Goal: Task Accomplishment & Management: Use online tool/utility

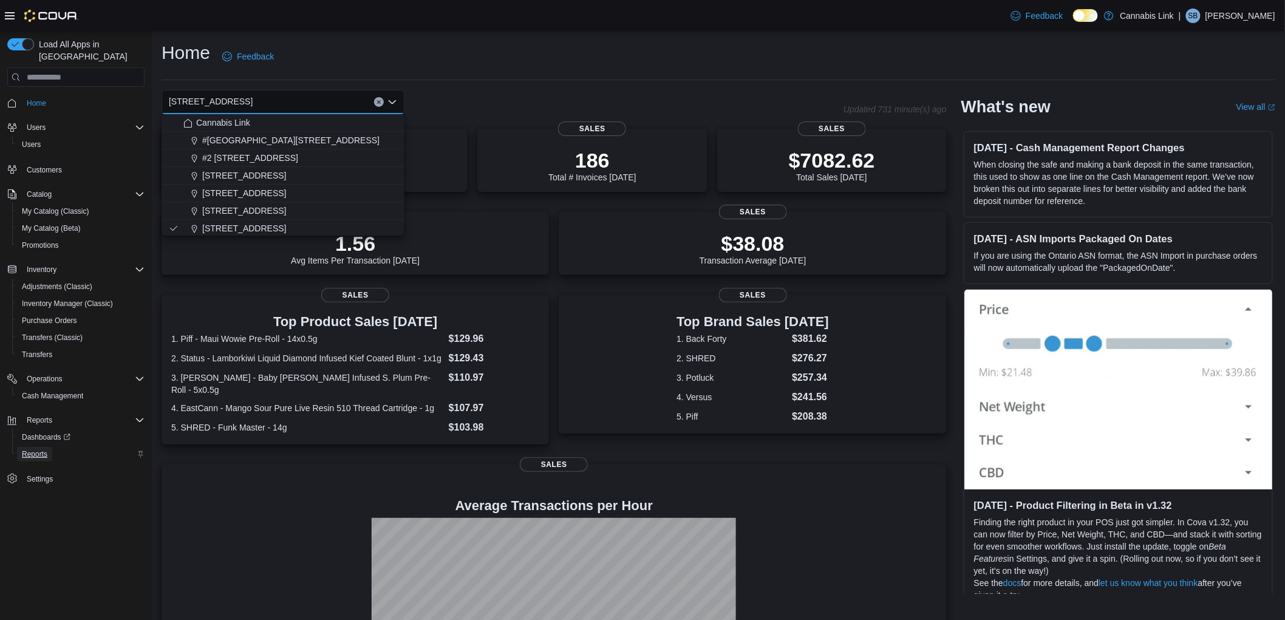
click at [46, 450] on span "Reports" at bounding box center [35, 455] width 26 height 10
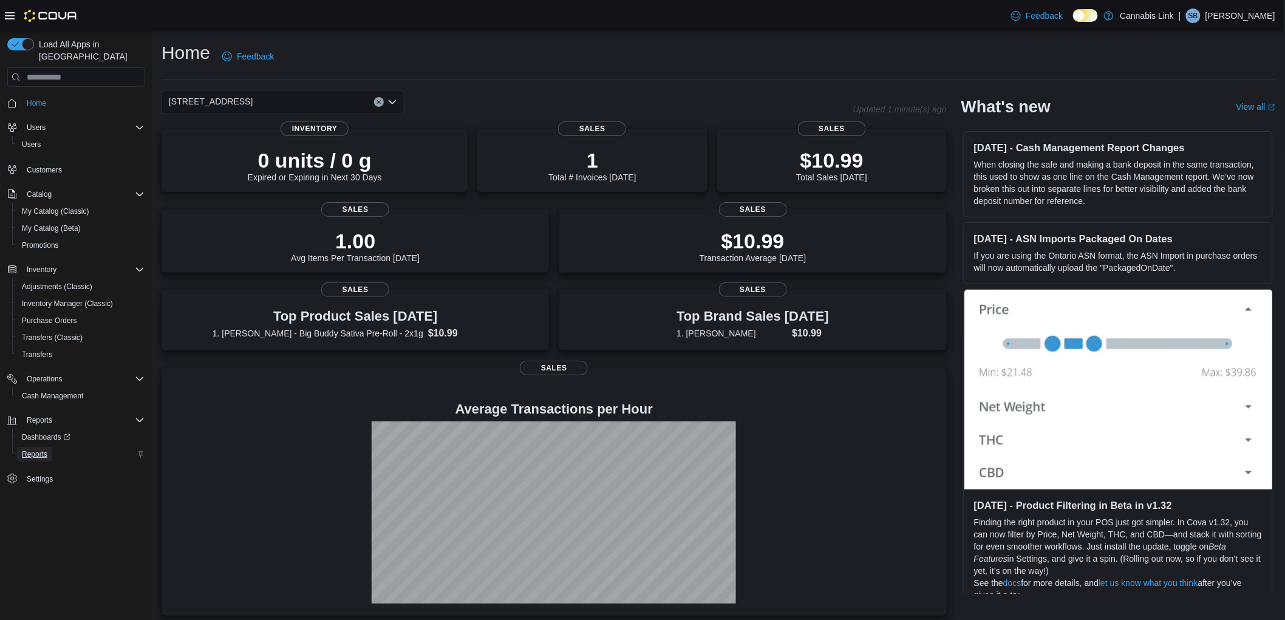
click at [22, 447] on span "Reports" at bounding box center [35, 454] width 26 height 15
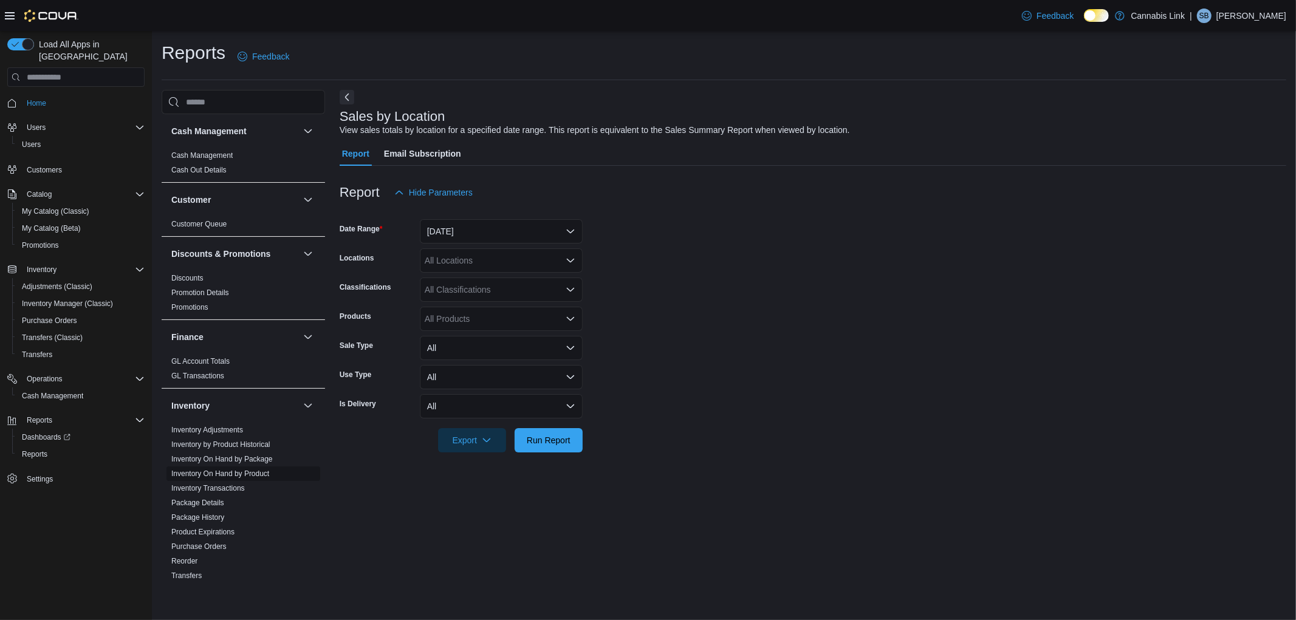
click at [208, 475] on link "Inventory On Hand by Product" at bounding box center [220, 474] width 98 height 9
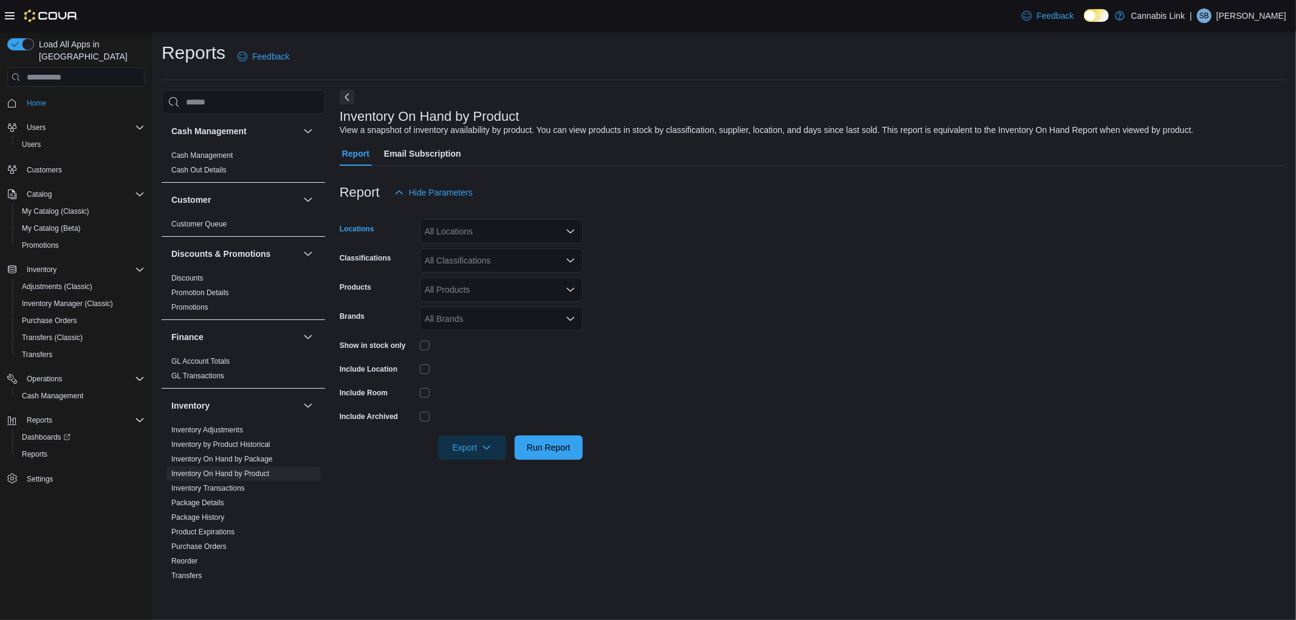
click at [487, 224] on div "All Locations" at bounding box center [501, 231] width 163 height 24
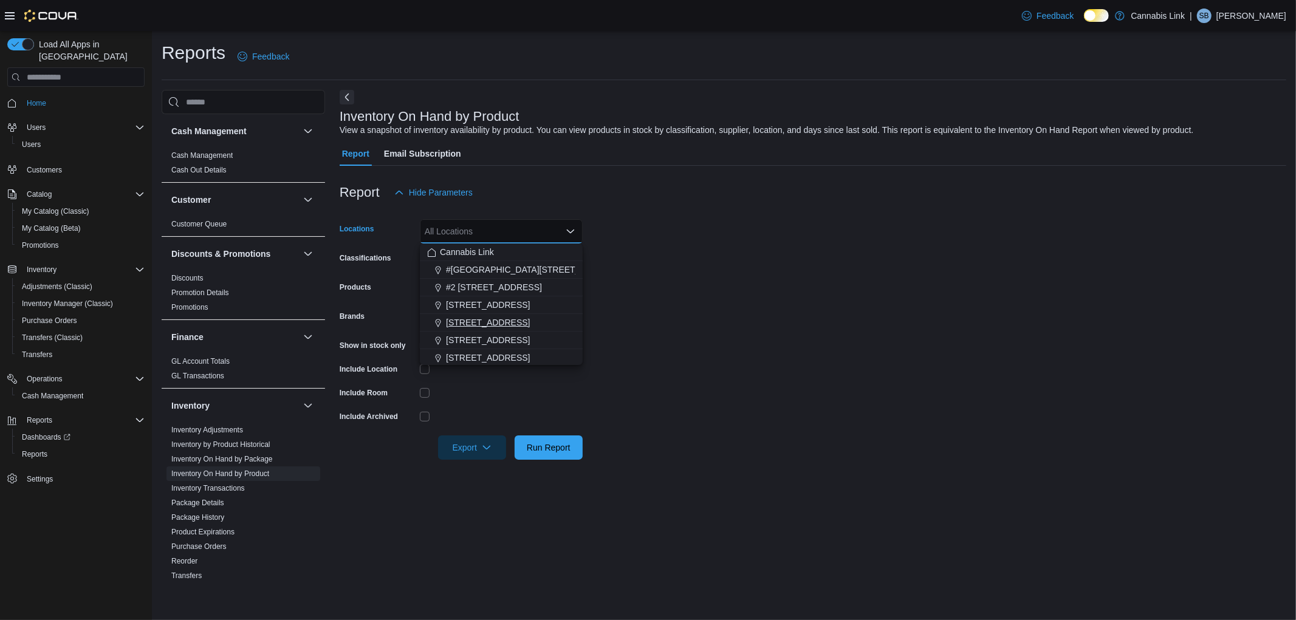
click at [479, 314] on button "1295 Highbury Ave N" at bounding box center [501, 323] width 163 height 18
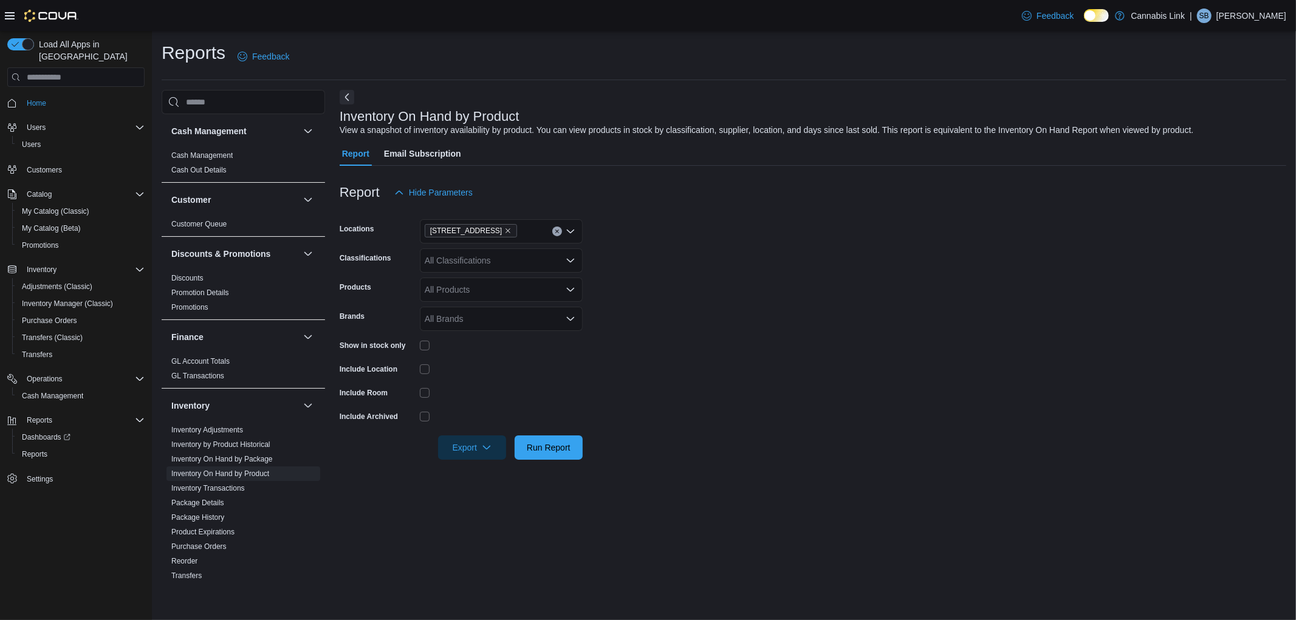
click at [663, 385] on form "Locations 1295 Highbury Ave N Classifications All Classifications Products All …" at bounding box center [813, 332] width 946 height 255
click at [430, 343] on div at bounding box center [501, 346] width 163 height 10
click at [476, 448] on span "Export" at bounding box center [471, 447] width 53 height 24
click at [492, 465] on button "Export to Excel" at bounding box center [473, 472] width 69 height 24
click at [46, 120] on button "Users" at bounding box center [36, 127] width 29 height 15
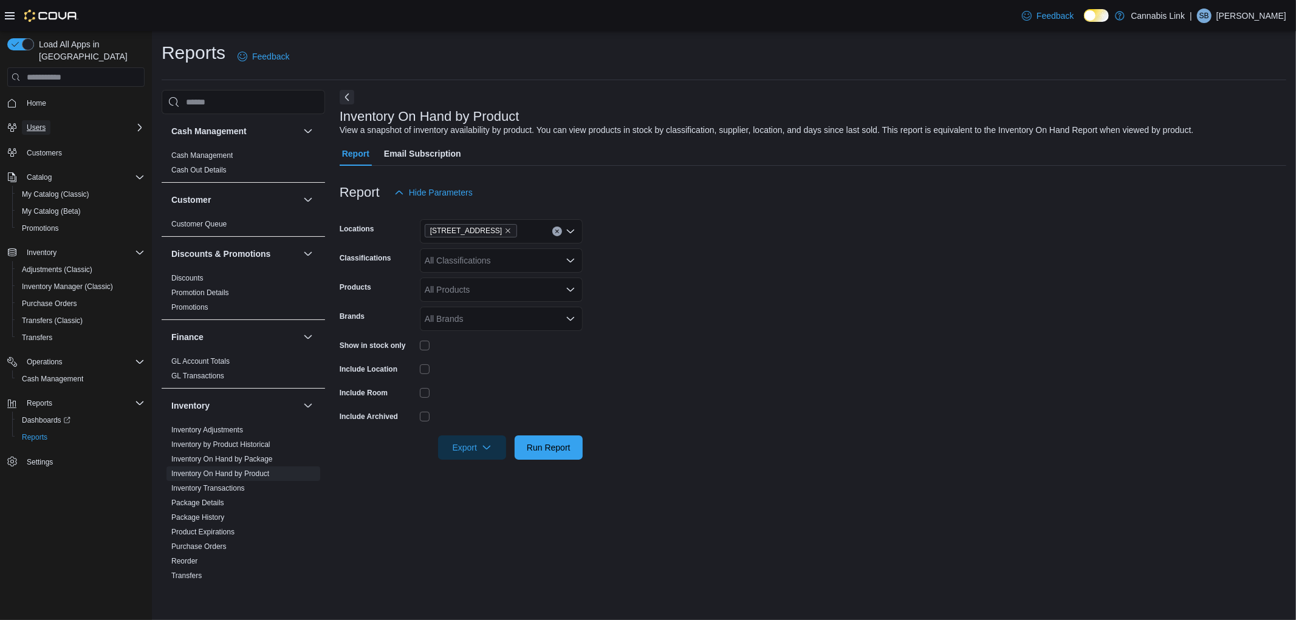
click at [39, 123] on span "Users" at bounding box center [36, 128] width 19 height 10
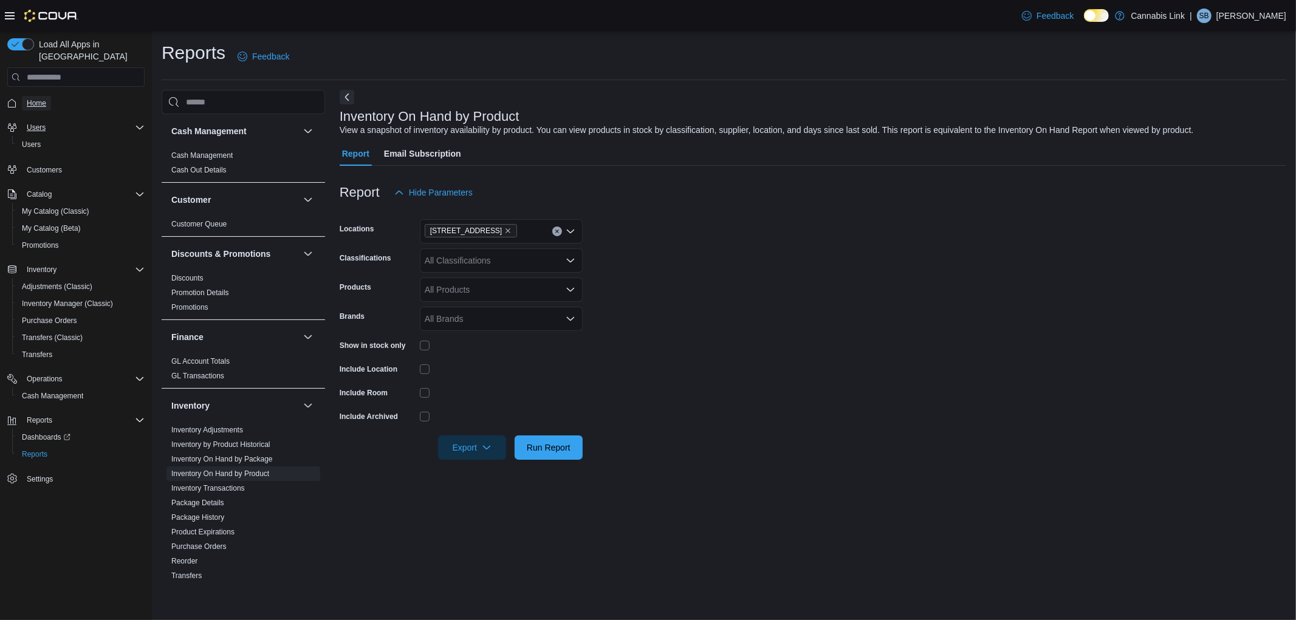
click at [45, 98] on span "Home" at bounding box center [36, 103] width 19 height 10
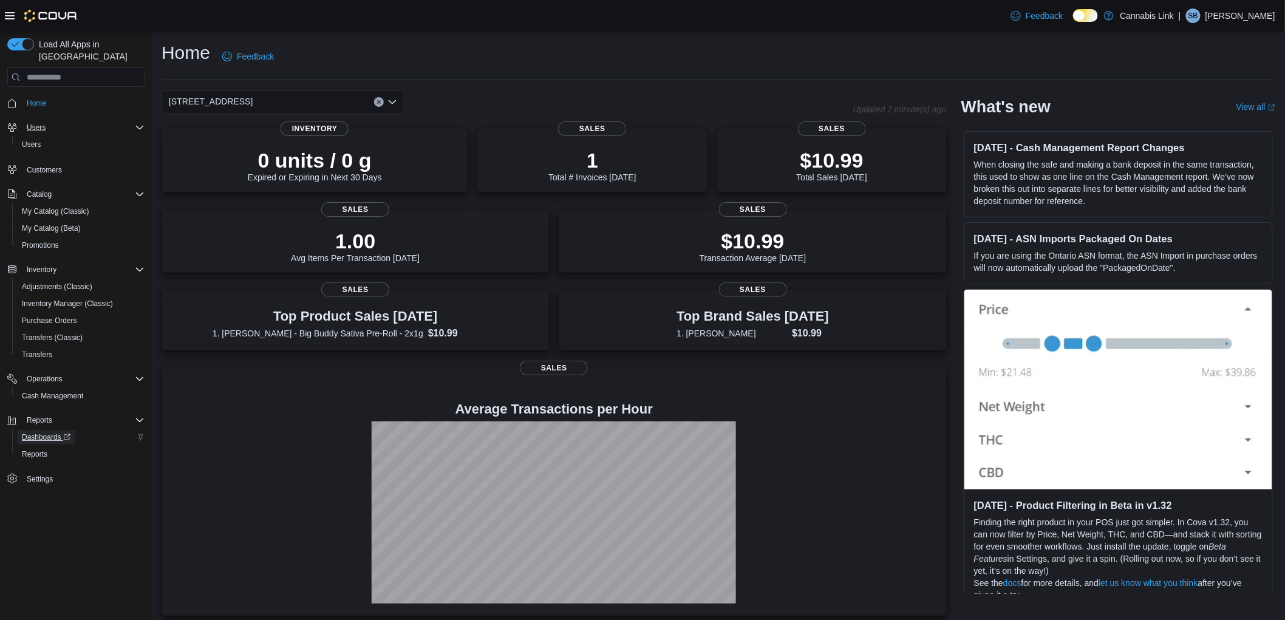
click at [36, 433] on span "Dashboards" at bounding box center [46, 438] width 49 height 10
click at [37, 450] on span "Reports" at bounding box center [35, 455] width 26 height 10
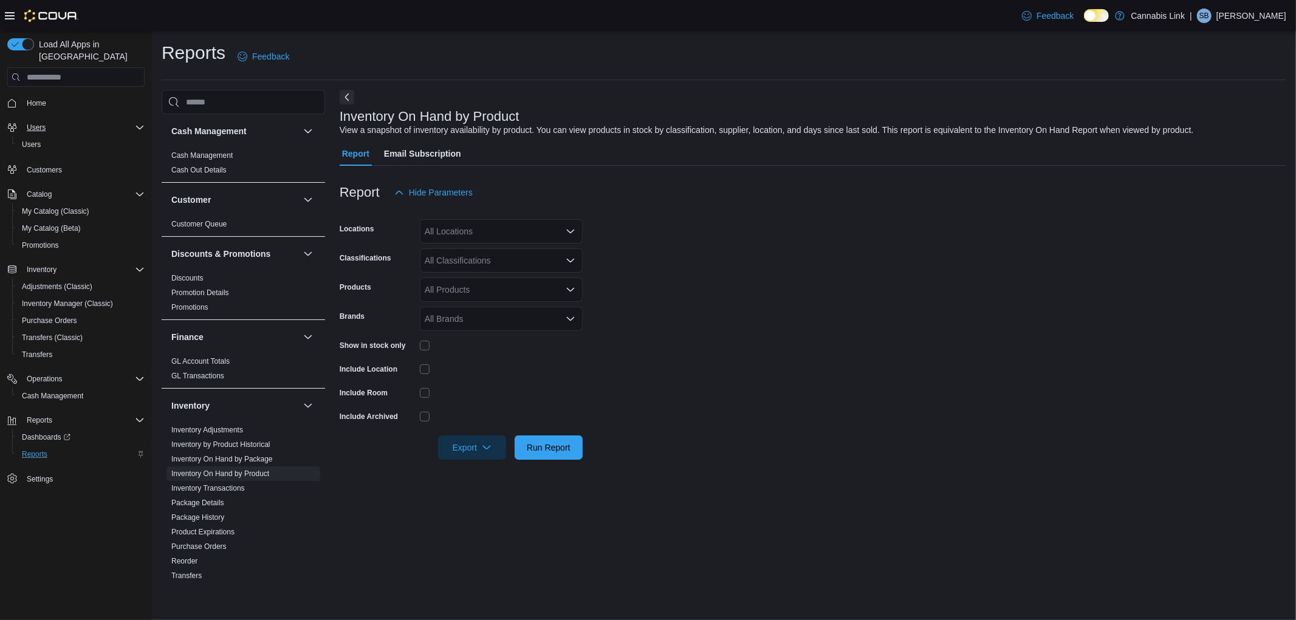
click at [481, 230] on div "All Locations" at bounding box center [501, 231] width 163 height 24
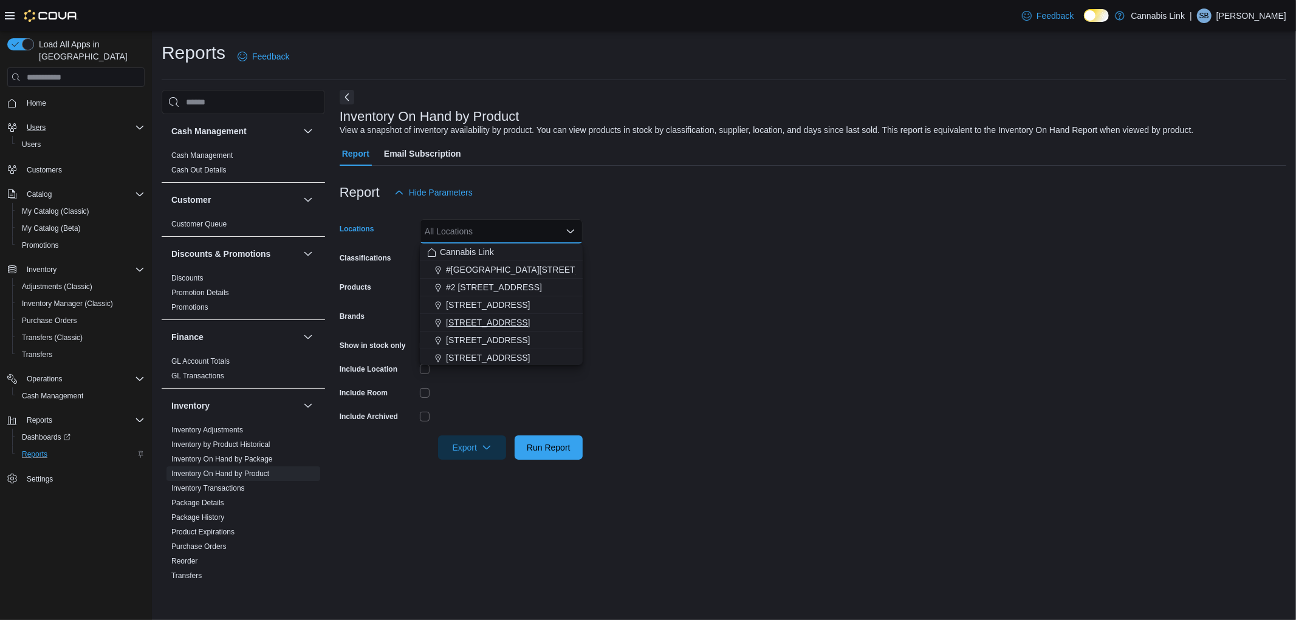
click at [471, 324] on span "1295 Highbury Ave N" at bounding box center [488, 322] width 84 height 12
click at [555, 384] on div at bounding box center [501, 392] width 163 height 19
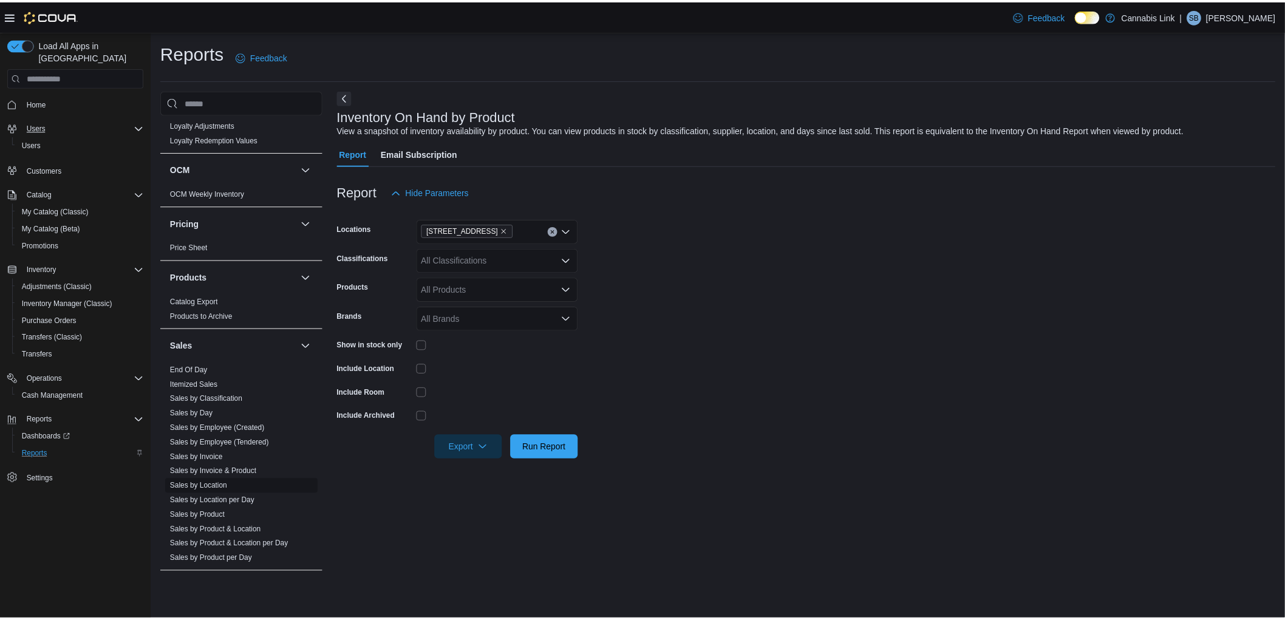
scroll to position [580, 0]
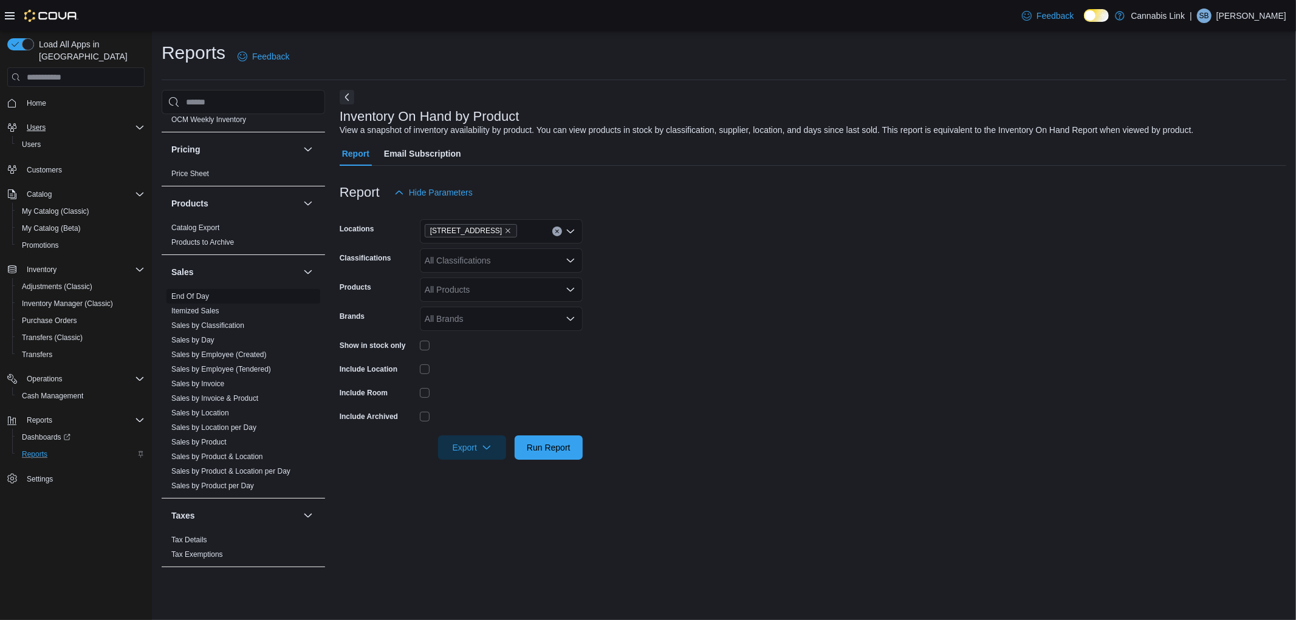
click at [195, 298] on link "End Of Day" at bounding box center [190, 296] width 38 height 9
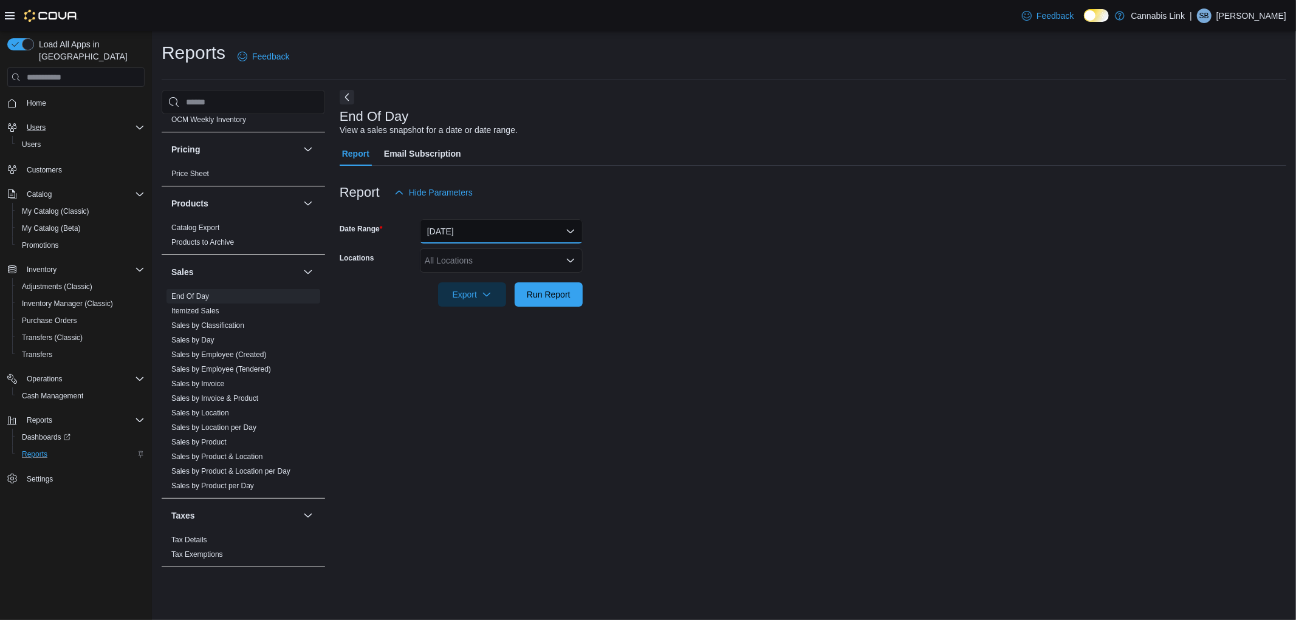
click at [488, 227] on button "Today" at bounding box center [501, 231] width 163 height 24
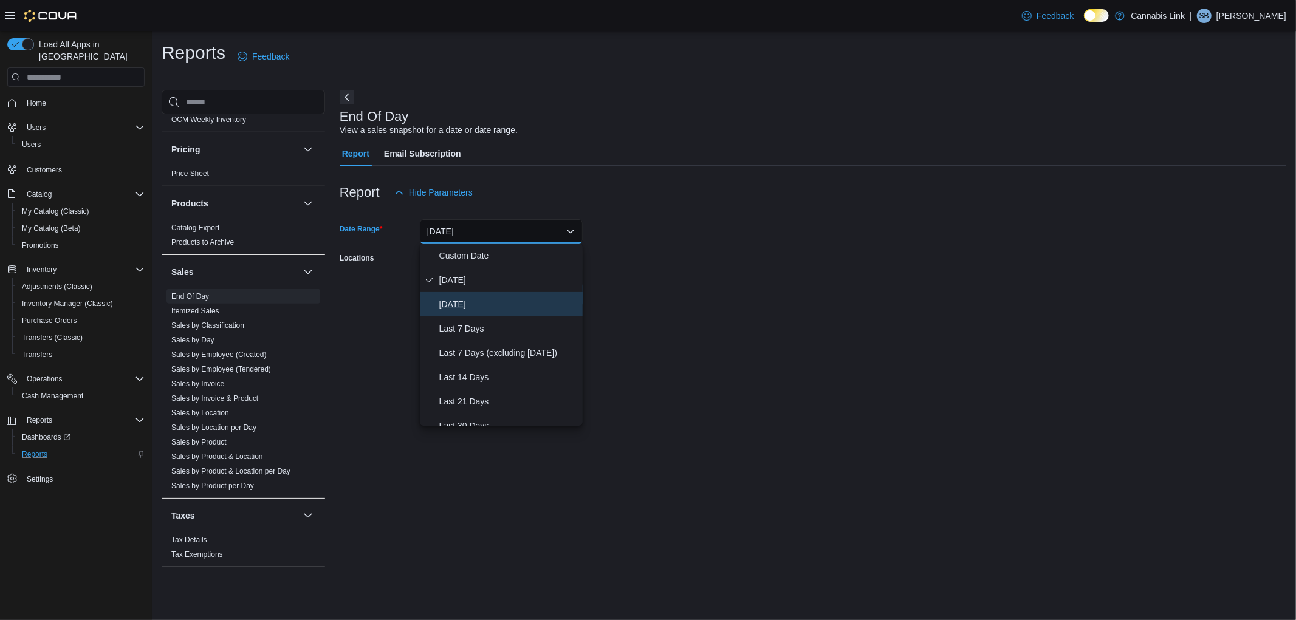
click at [477, 303] on span "Yesterday" at bounding box center [508, 304] width 139 height 15
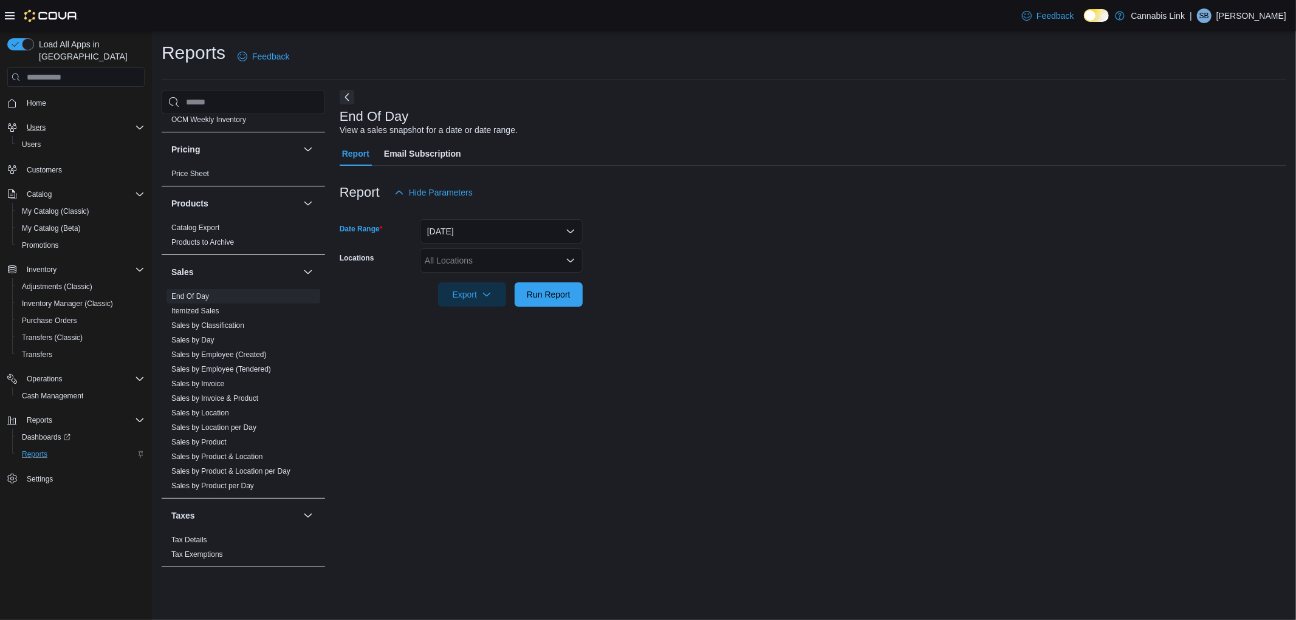
click at [677, 245] on form "Date Range Yesterday Locations All Locations Export Run Report" at bounding box center [813, 256] width 946 height 102
click at [491, 258] on div "All Locations" at bounding box center [501, 260] width 163 height 24
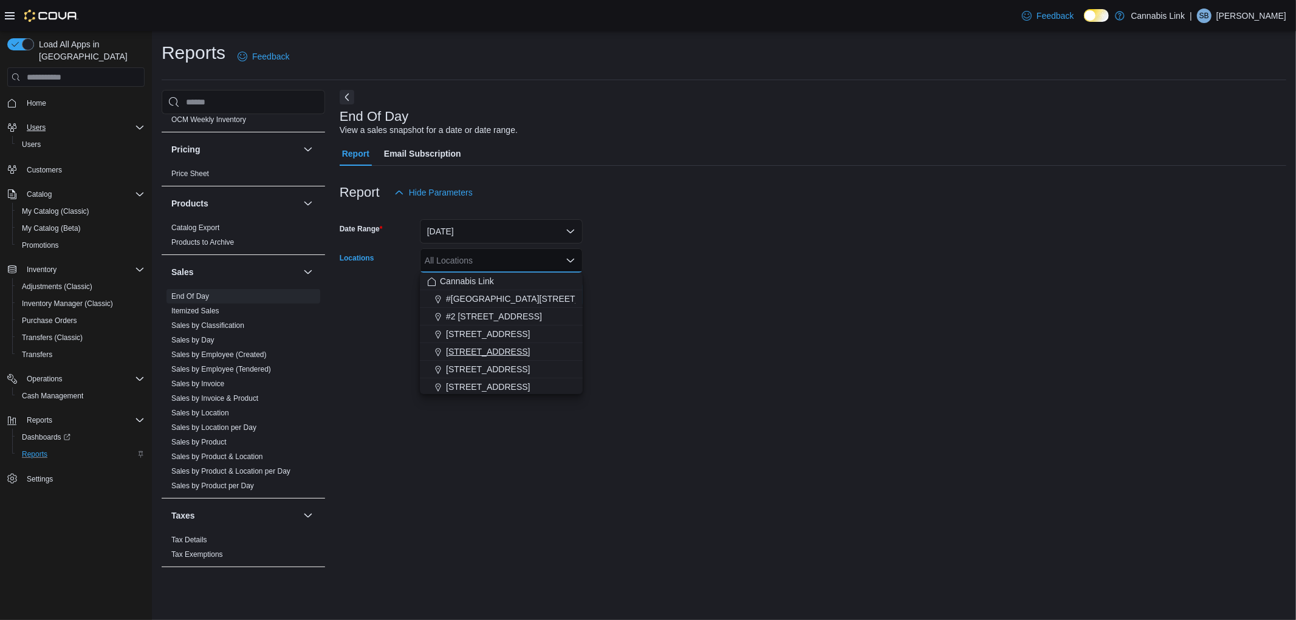
click at [476, 352] on span "1295 Highbury Ave N" at bounding box center [488, 352] width 84 height 12
click at [724, 320] on div at bounding box center [813, 314] width 946 height 15
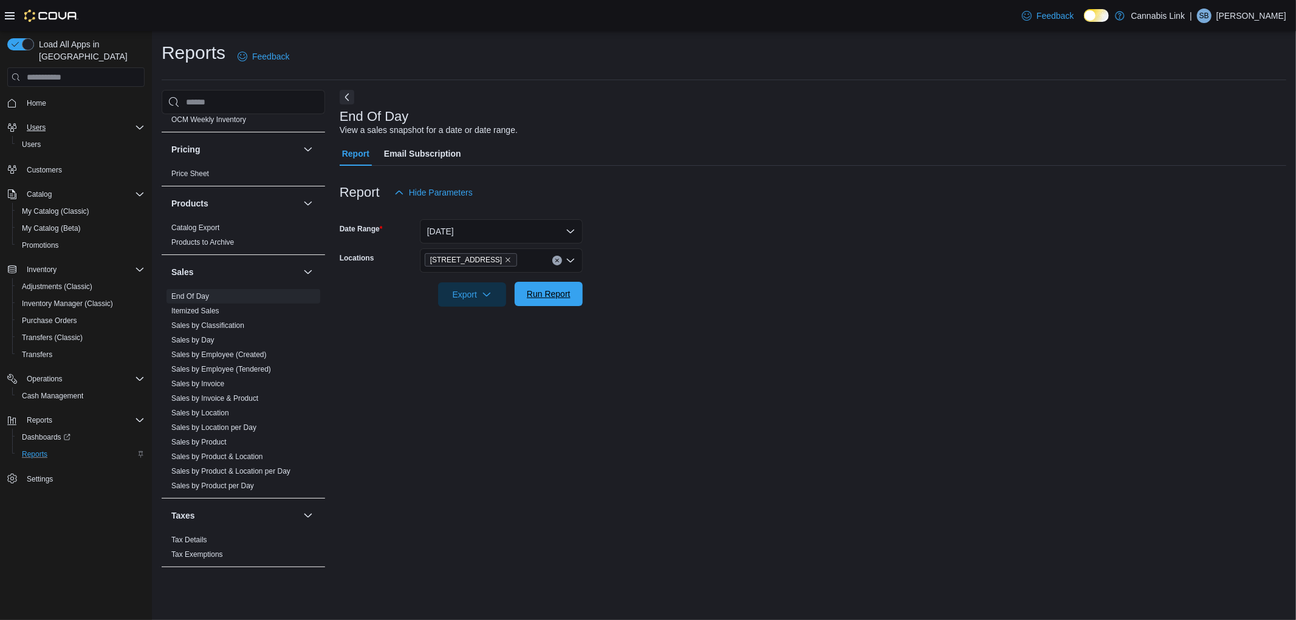
click at [554, 296] on span "Run Report" at bounding box center [549, 294] width 44 height 12
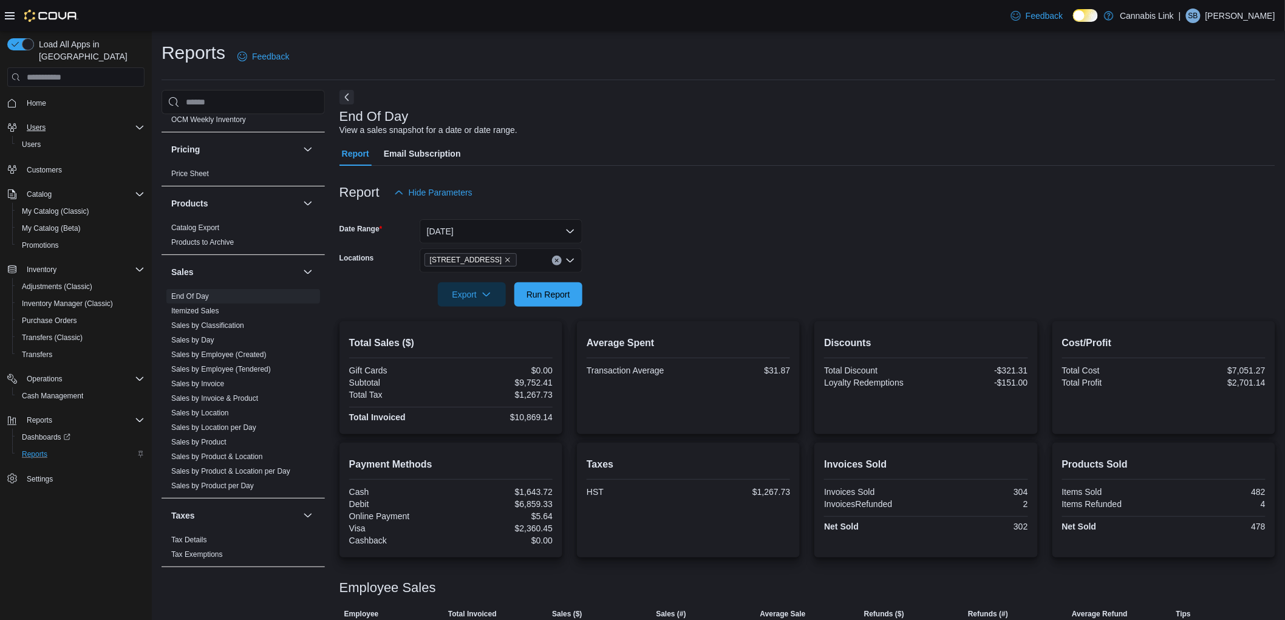
scroll to position [113, 0]
